Goal: Task Accomplishment & Management: Complete application form

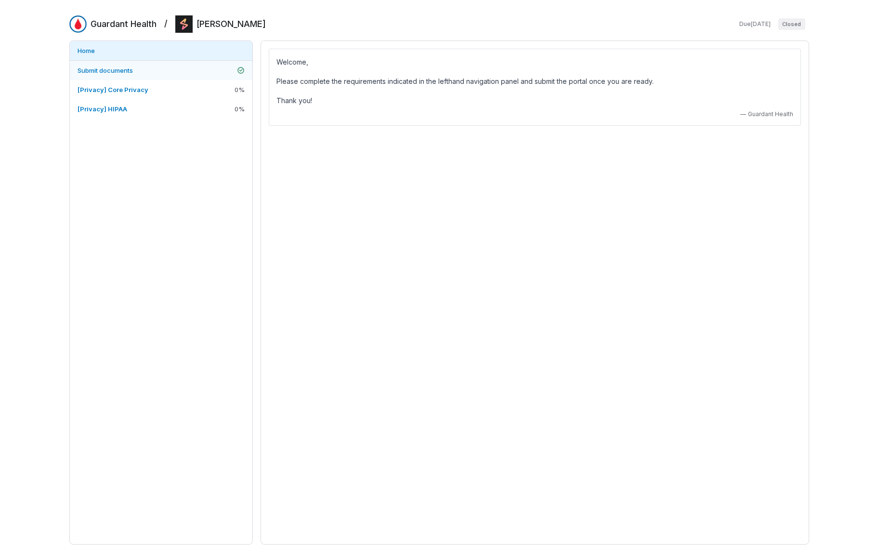
click at [156, 70] on link "Submit documents" at bounding box center [161, 70] width 183 height 19
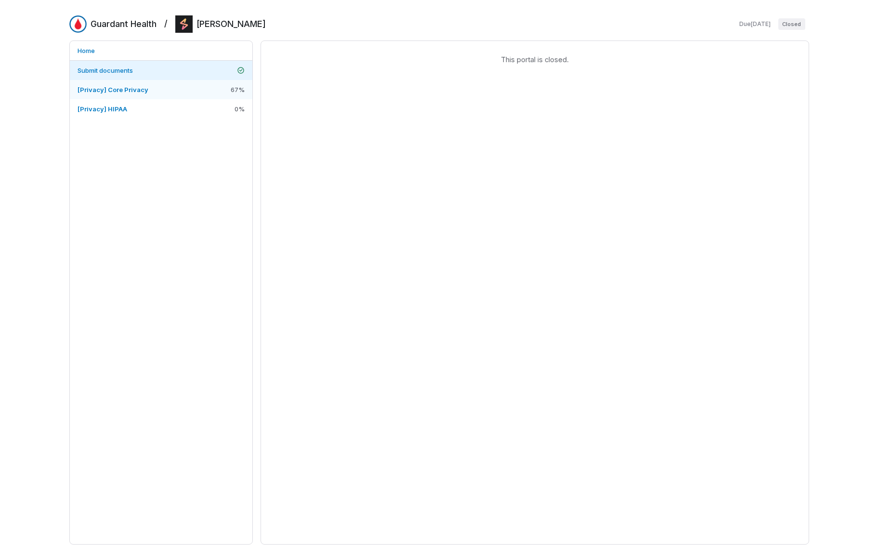
click at [143, 93] on span "[Privacy] Core Privacy" at bounding box center [113, 90] width 71 height 8
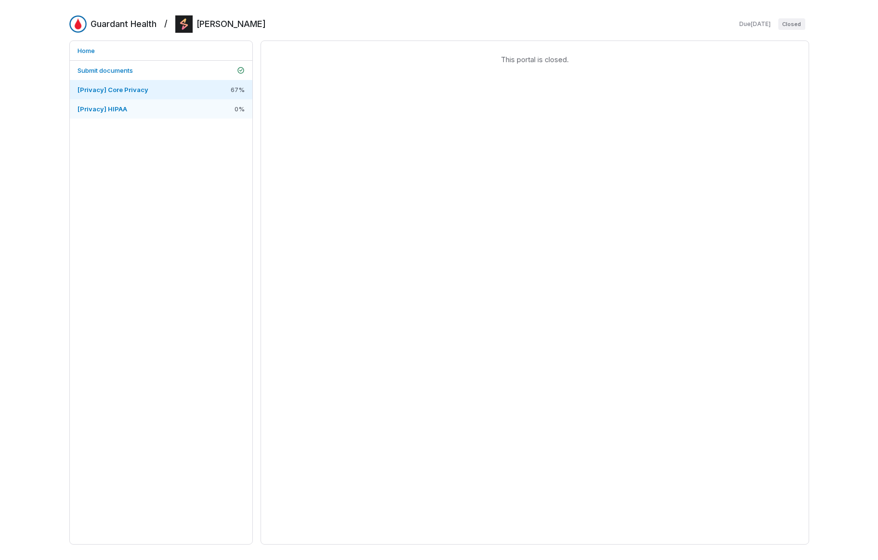
click at [138, 110] on link "[Privacy] HIPAA 0 %" at bounding box center [161, 108] width 183 height 19
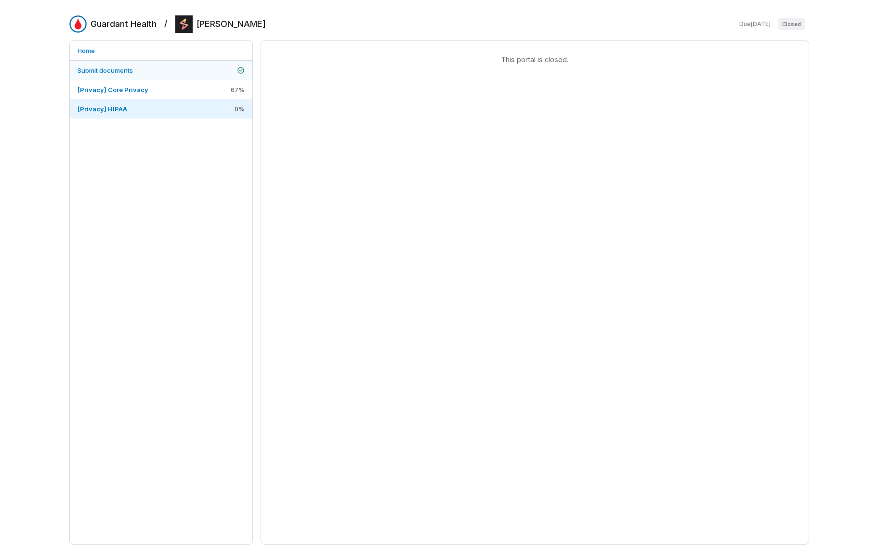
click at [147, 65] on link "Submit documents" at bounding box center [161, 70] width 183 height 19
click at [146, 69] on link "Submit documents" at bounding box center [161, 70] width 183 height 19
